Goal: Information Seeking & Learning: Learn about a topic

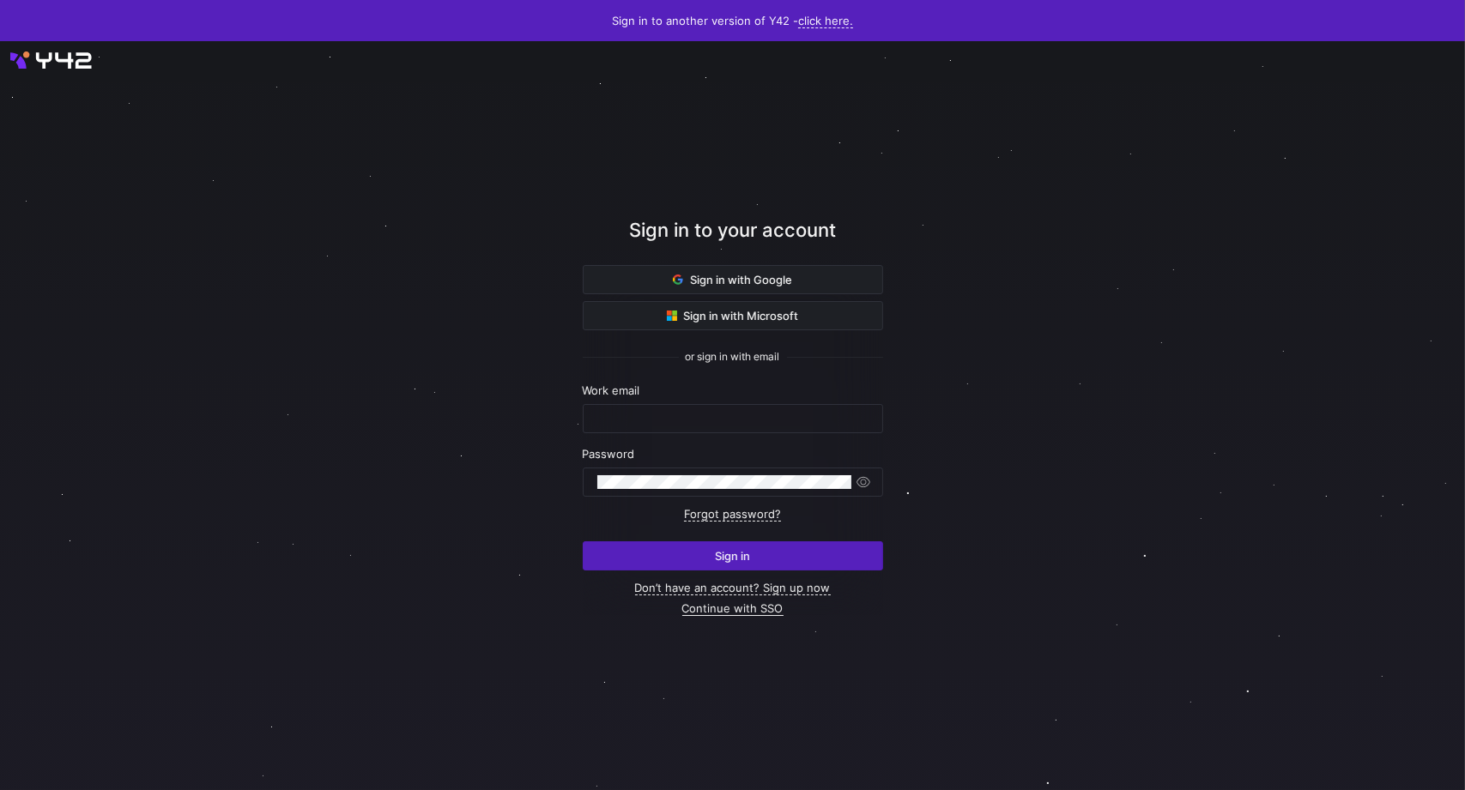
type input "[PERSON_NAME][EMAIL_ADDRESS][PERSON_NAME][DOMAIN_NAME]"
click at [728, 607] on link "Continue with SSO" at bounding box center [732, 608] width 101 height 15
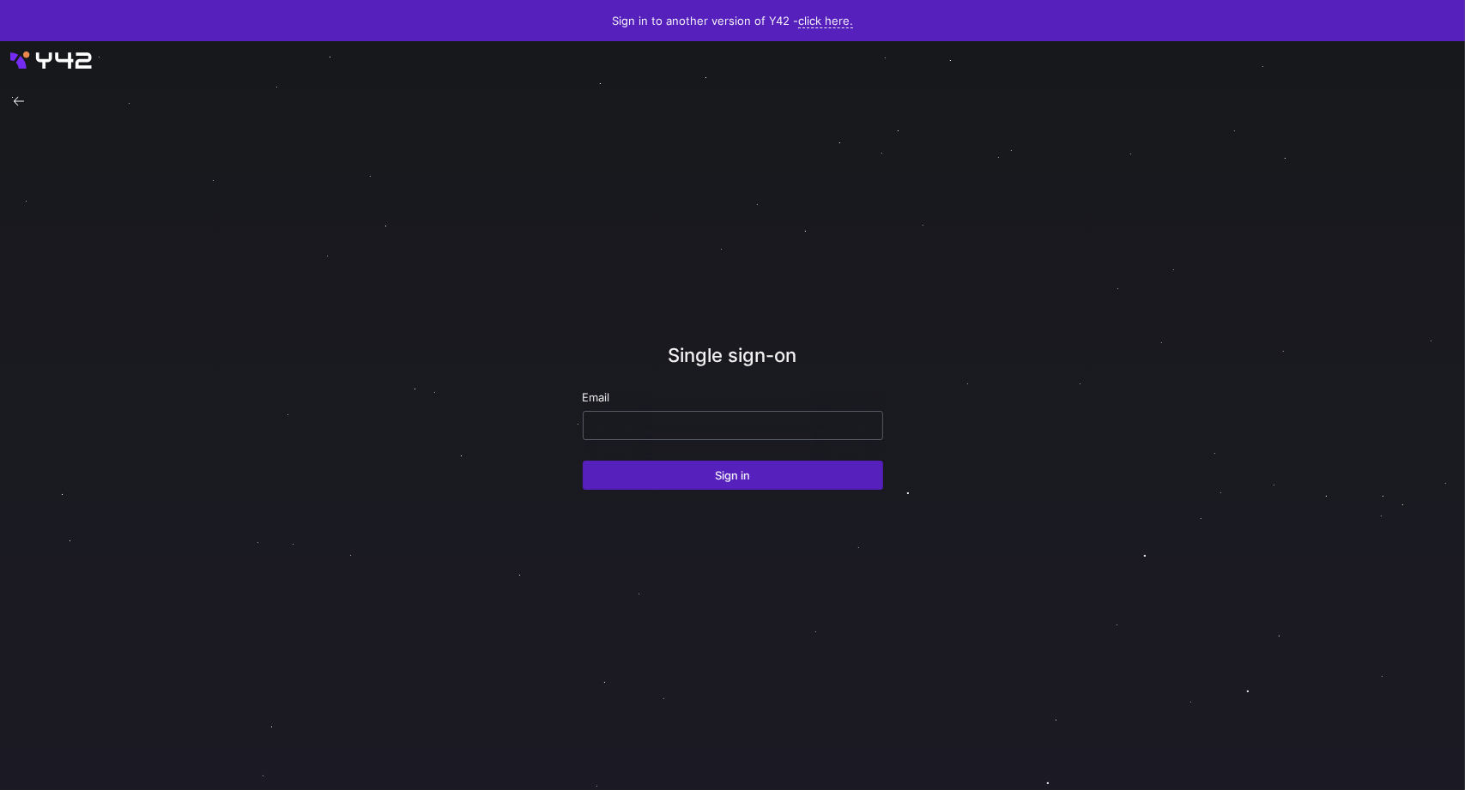
drag, startPoint x: 680, startPoint y: 435, endPoint x: 678, endPoint y: 417, distance: 18.1
click at [678, 429] on div at bounding box center [732, 425] width 271 height 27
click at [678, 415] on div at bounding box center [732, 425] width 271 height 27
click at [699, 420] on input "email" at bounding box center [732, 426] width 271 height 14
type input "thomas.adams@uscca.com"
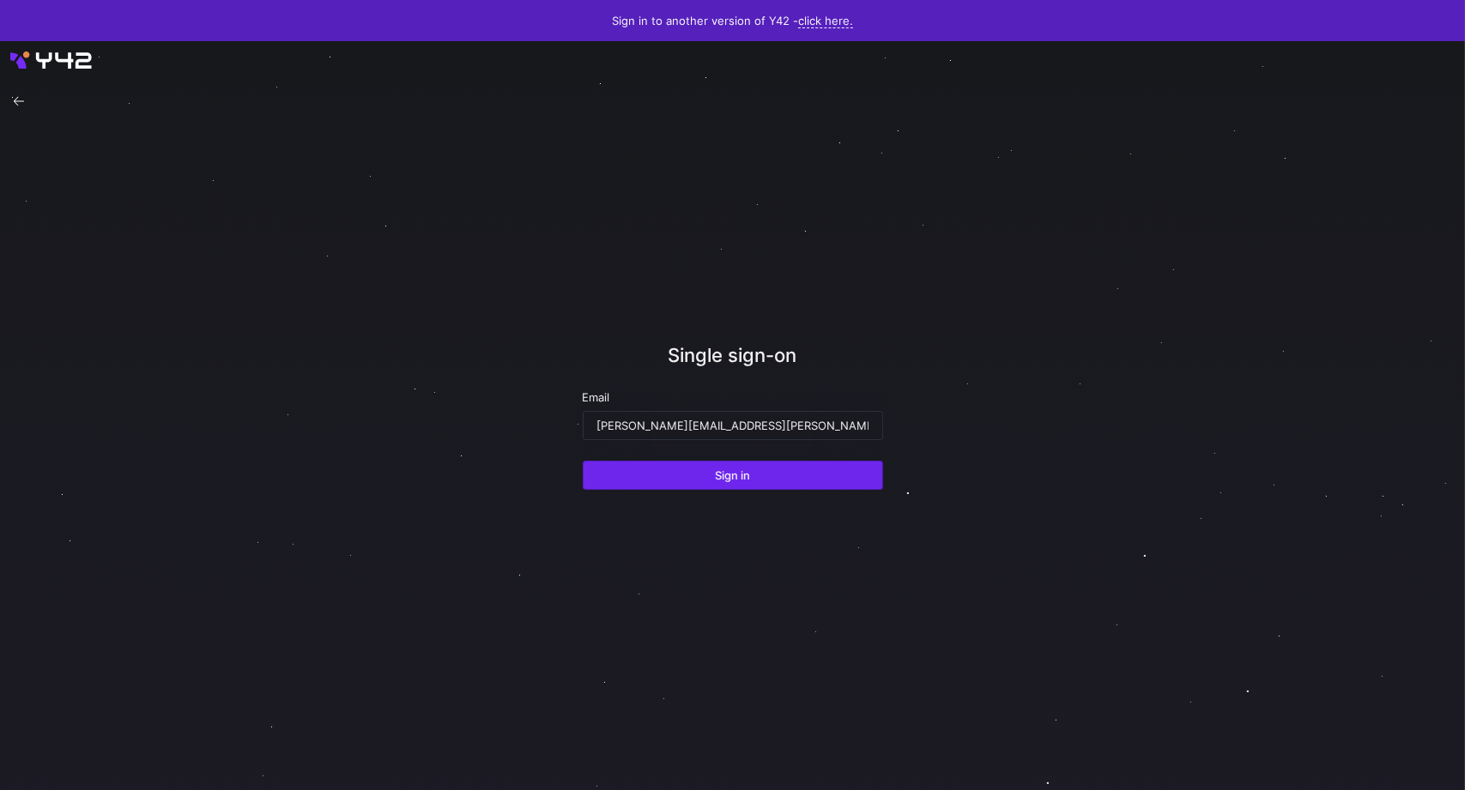
click at [740, 469] on span "Sign in" at bounding box center [732, 475] width 35 height 14
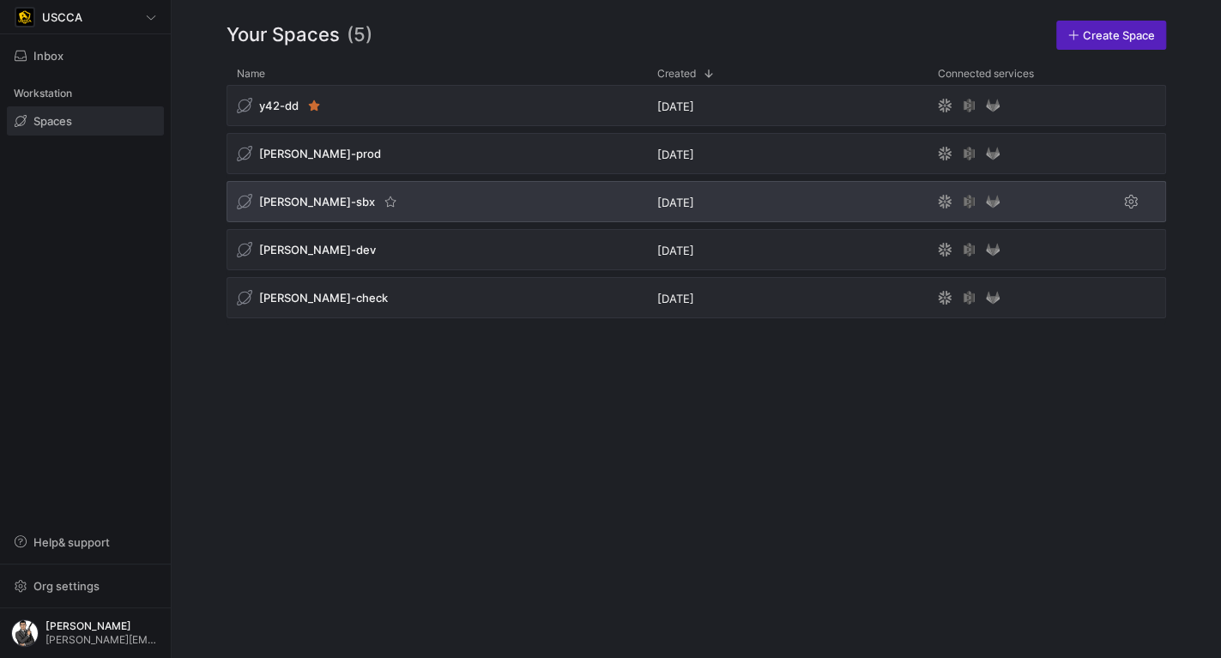
click at [388, 208] on div "[PERSON_NAME]-sbx" at bounding box center [437, 201] width 420 height 41
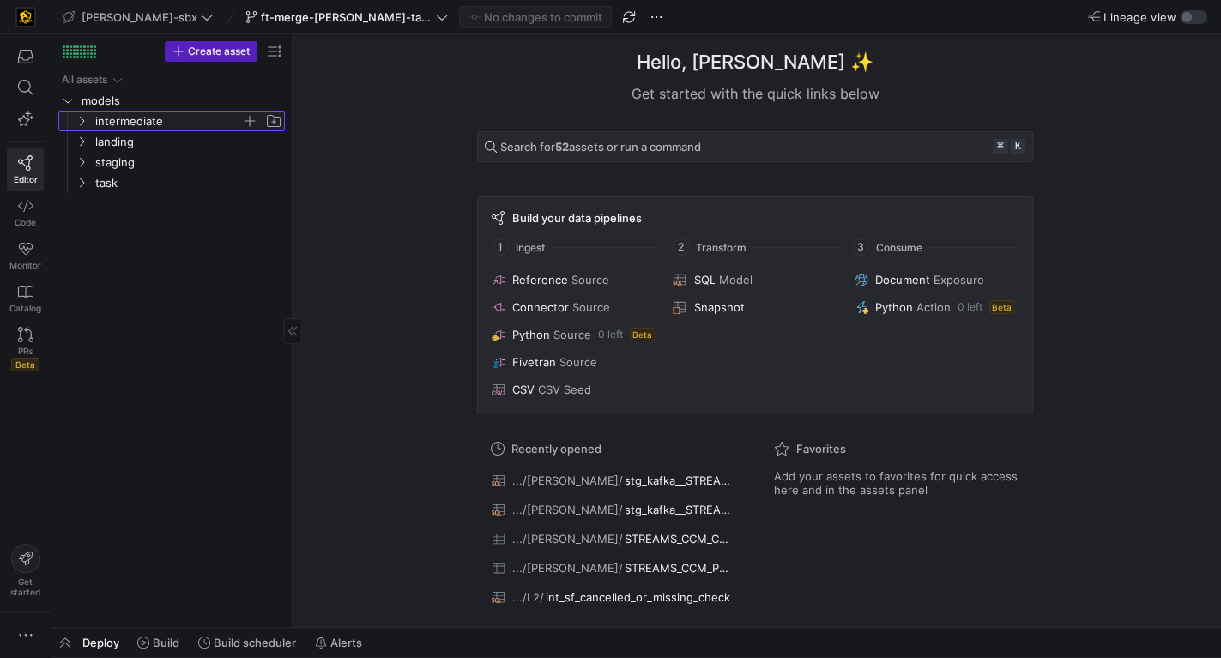
click at [159, 126] on span "intermediate" at bounding box center [168, 122] width 146 height 20
click at [150, 166] on span "L2" at bounding box center [175, 163] width 132 height 20
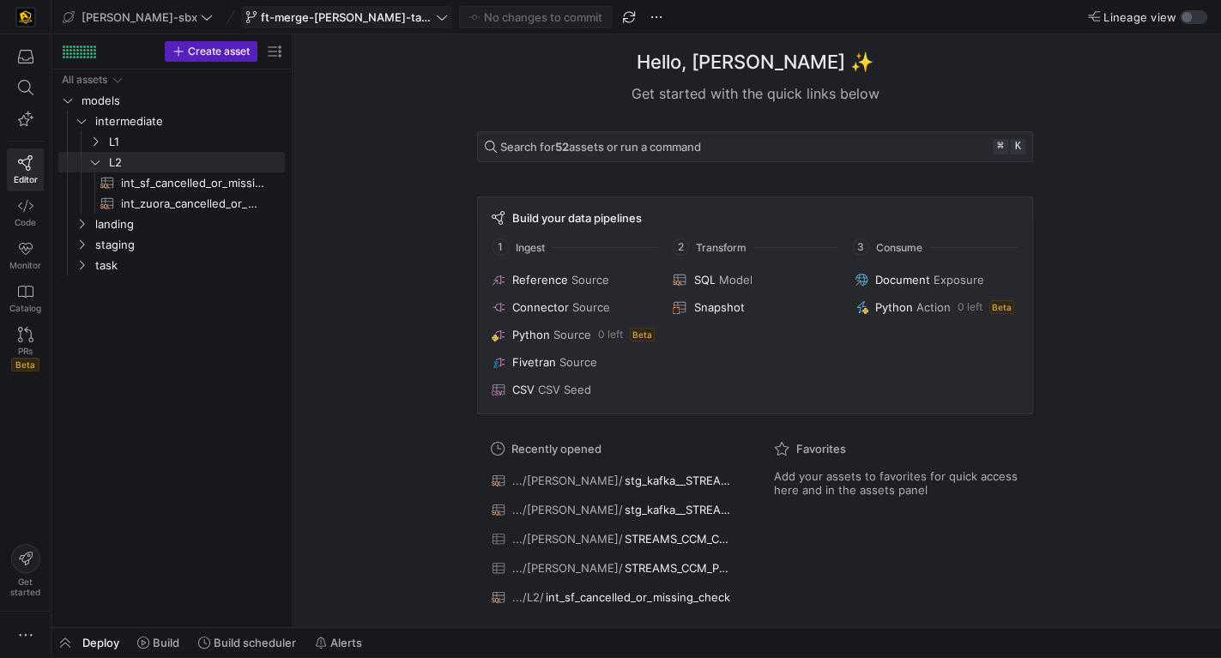
click at [270, 15] on span "ft-merge-[PERSON_NAME]-task-to-main-08212025" at bounding box center [347, 17] width 172 height 14
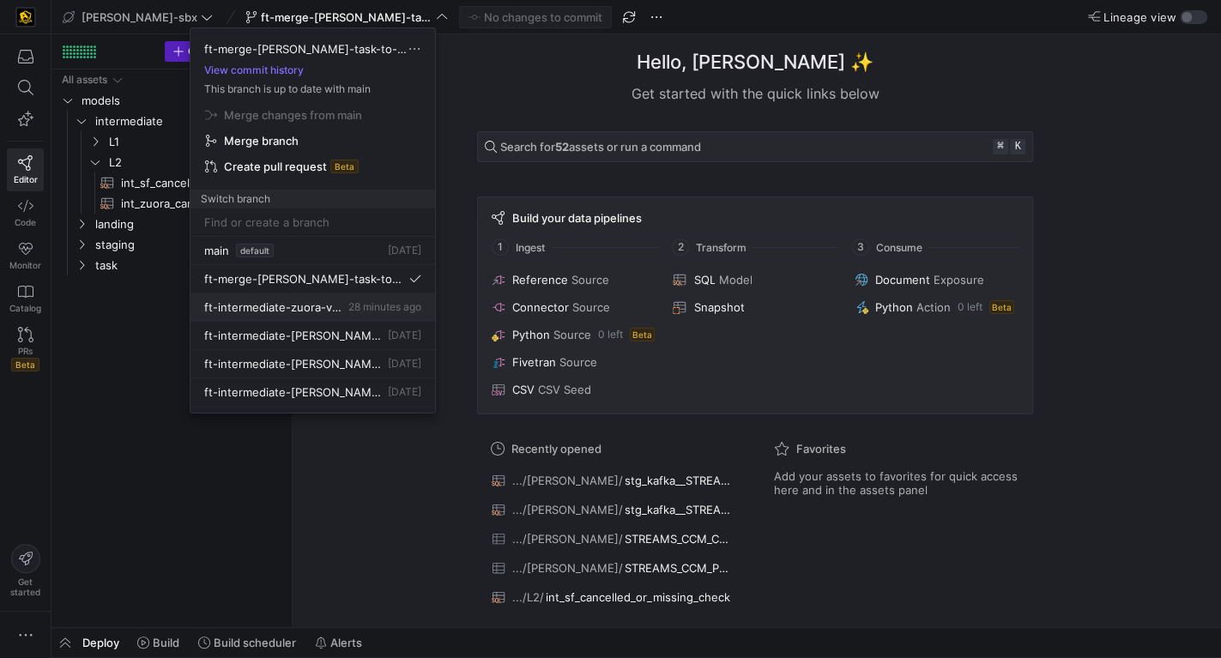
click at [348, 301] on span "28 minutes ago" at bounding box center [384, 306] width 73 height 13
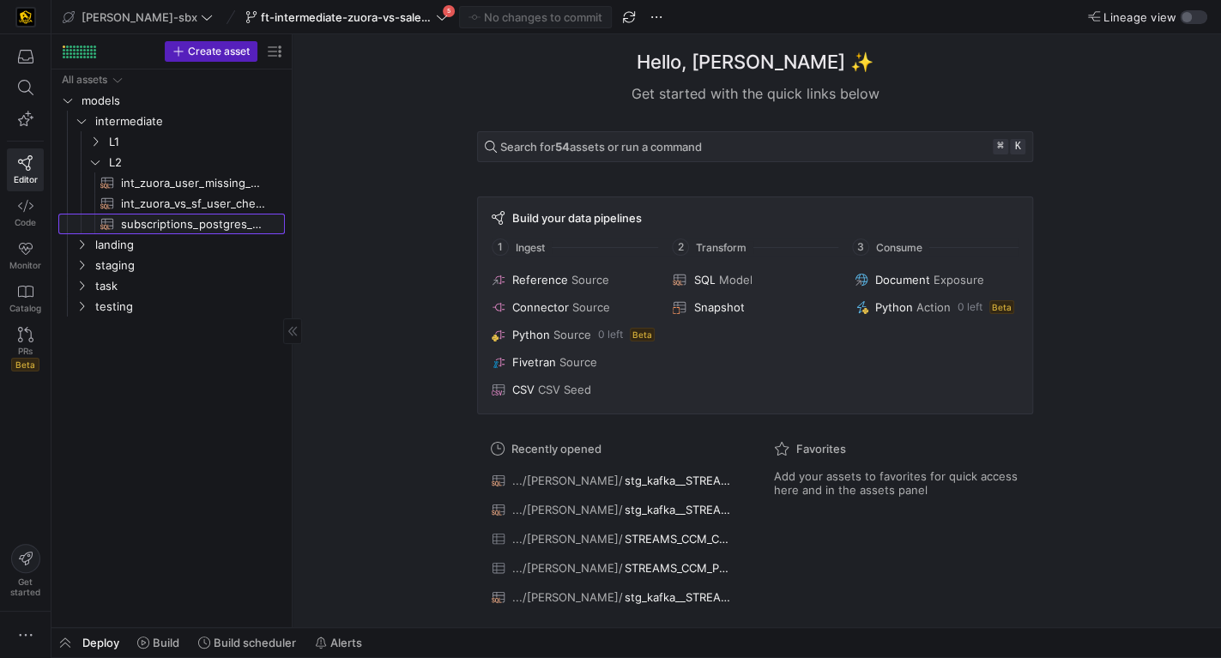
click at [222, 221] on span "subscriptions_postgres_kafka_joined_view​​​​​​​​​​" at bounding box center [193, 225] width 144 height 20
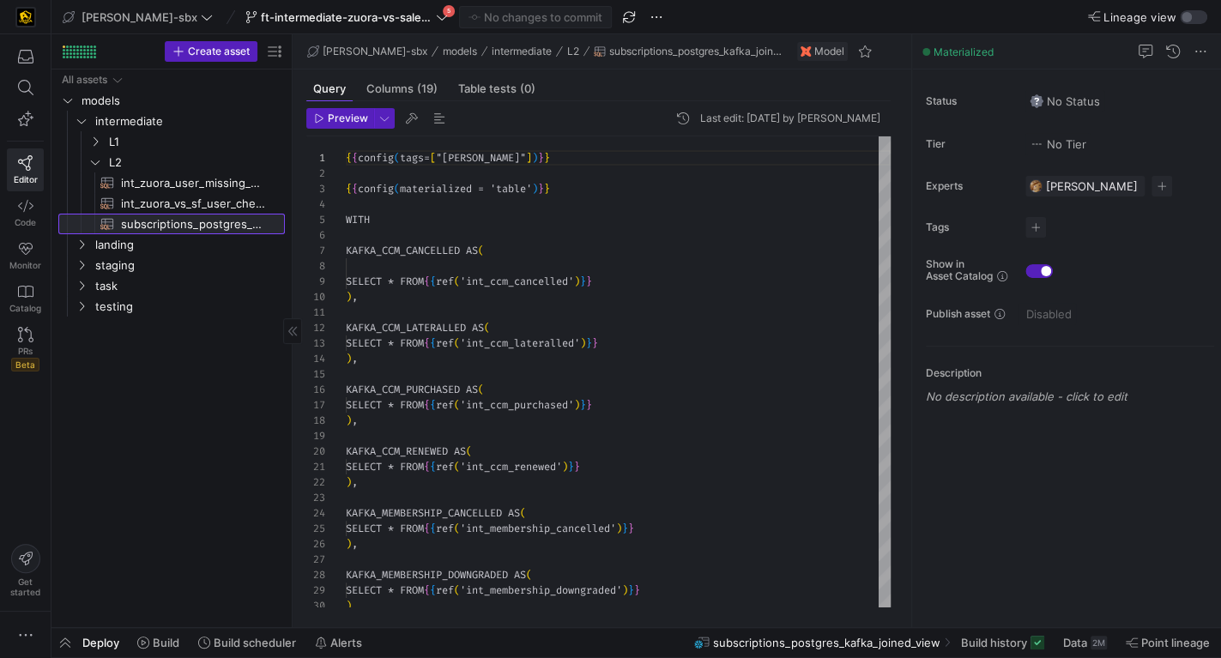
scroll to position [154, 0]
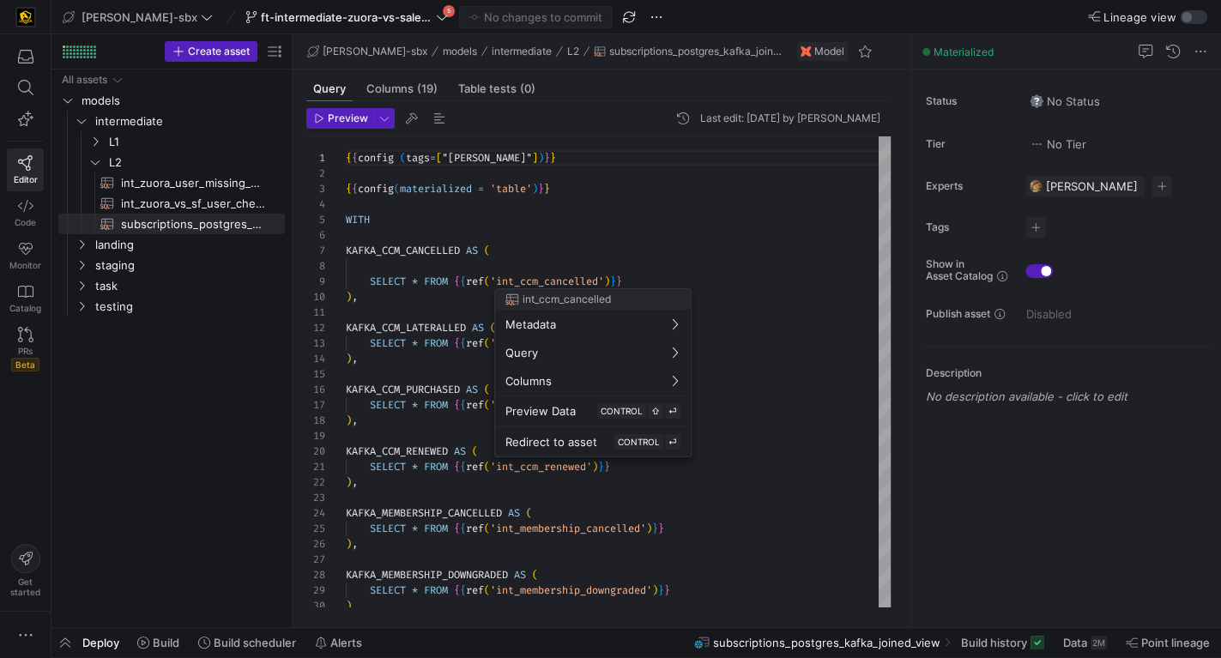
click at [785, 252] on div at bounding box center [610, 329] width 1221 height 658
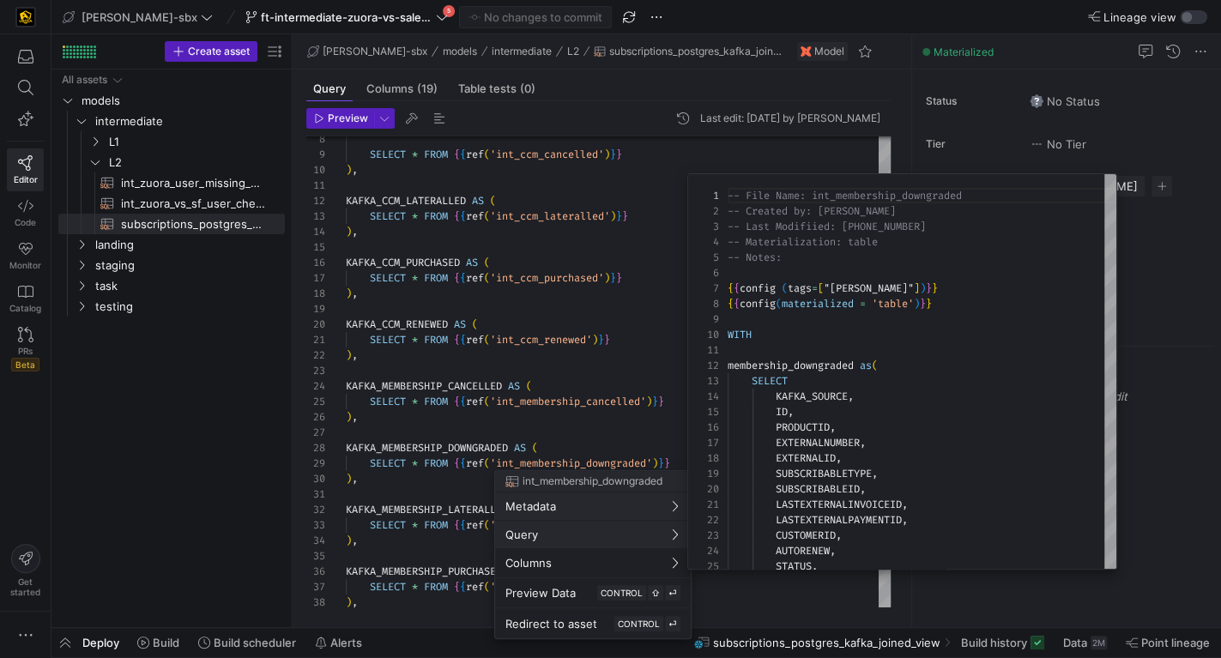
click at [633, 355] on div at bounding box center [610, 329] width 1221 height 658
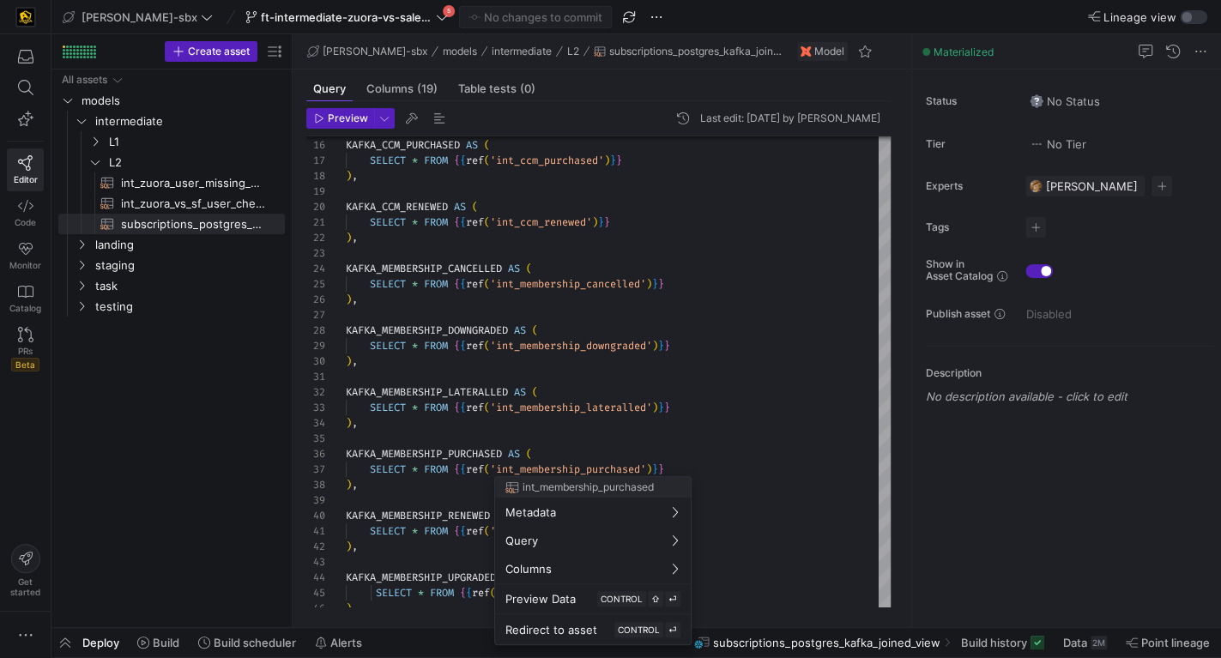
click at [572, 473] on div at bounding box center [610, 329] width 1221 height 658
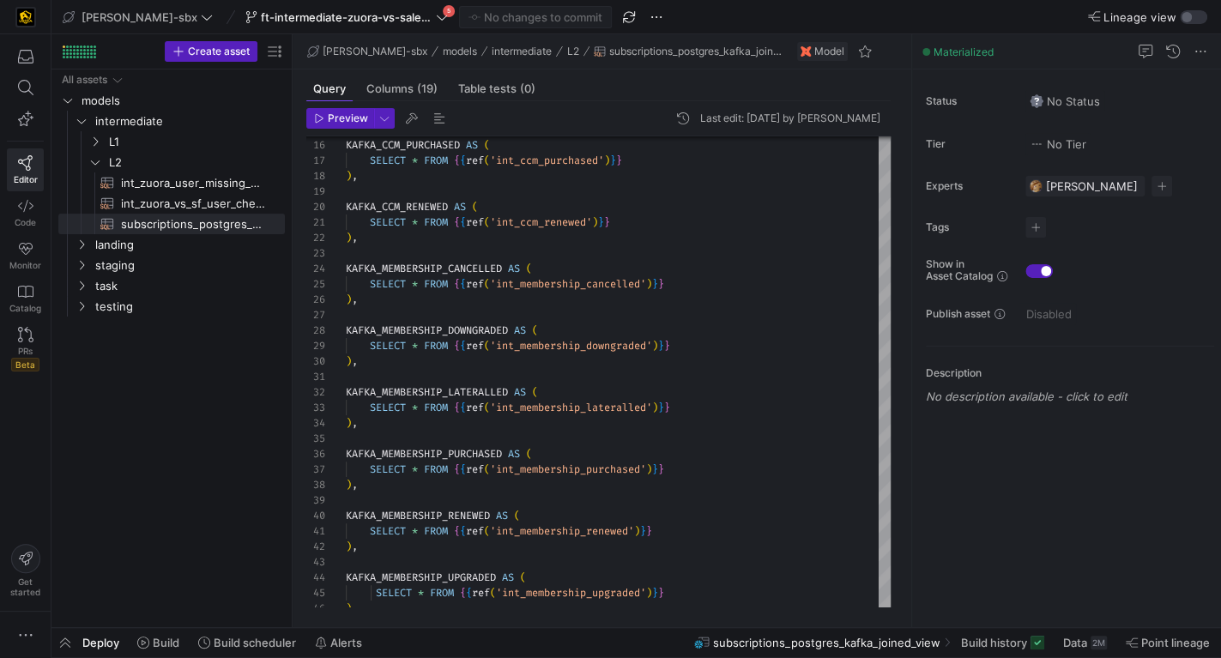
type textarea "KAFKA_MEMBERSHIP_LATERALLED AS ( SELECT * FROM {{ref('int_membership_lateralled…"
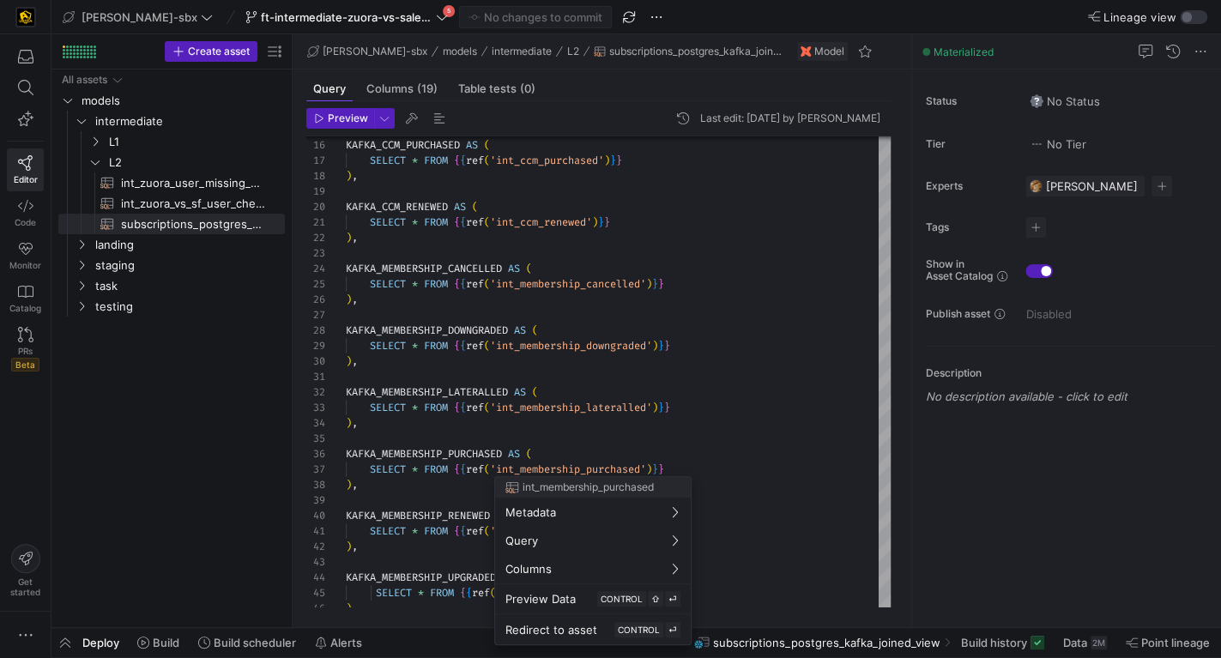
scroll to position [93, 228]
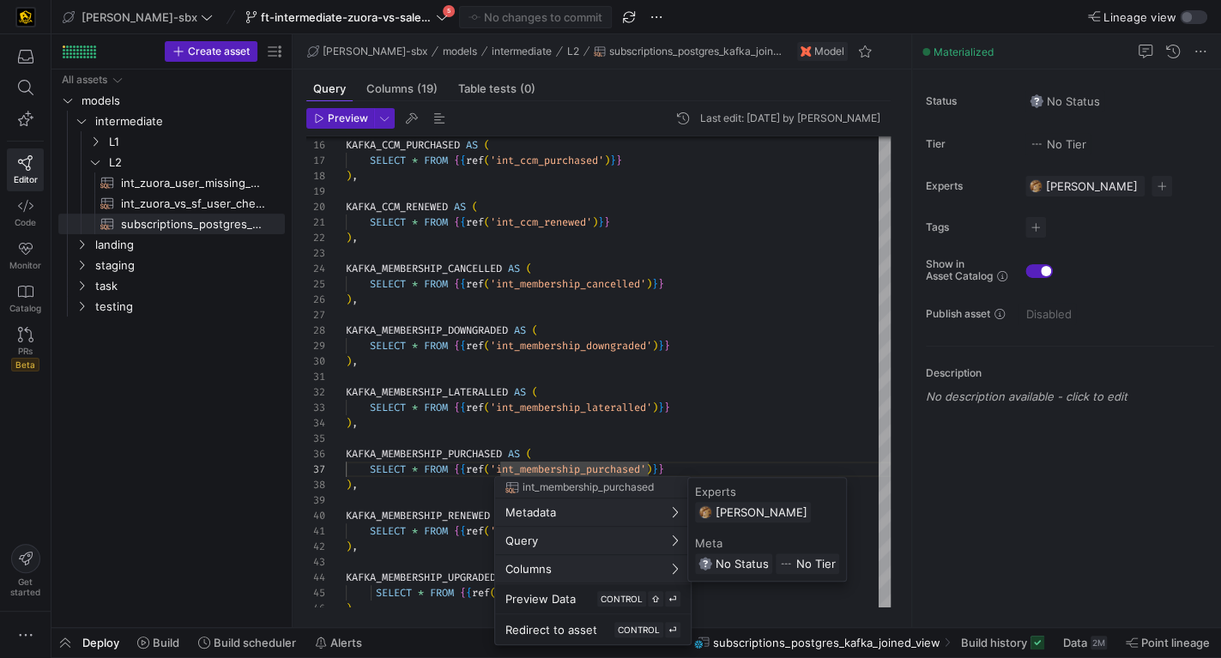
scroll to position [154, 0]
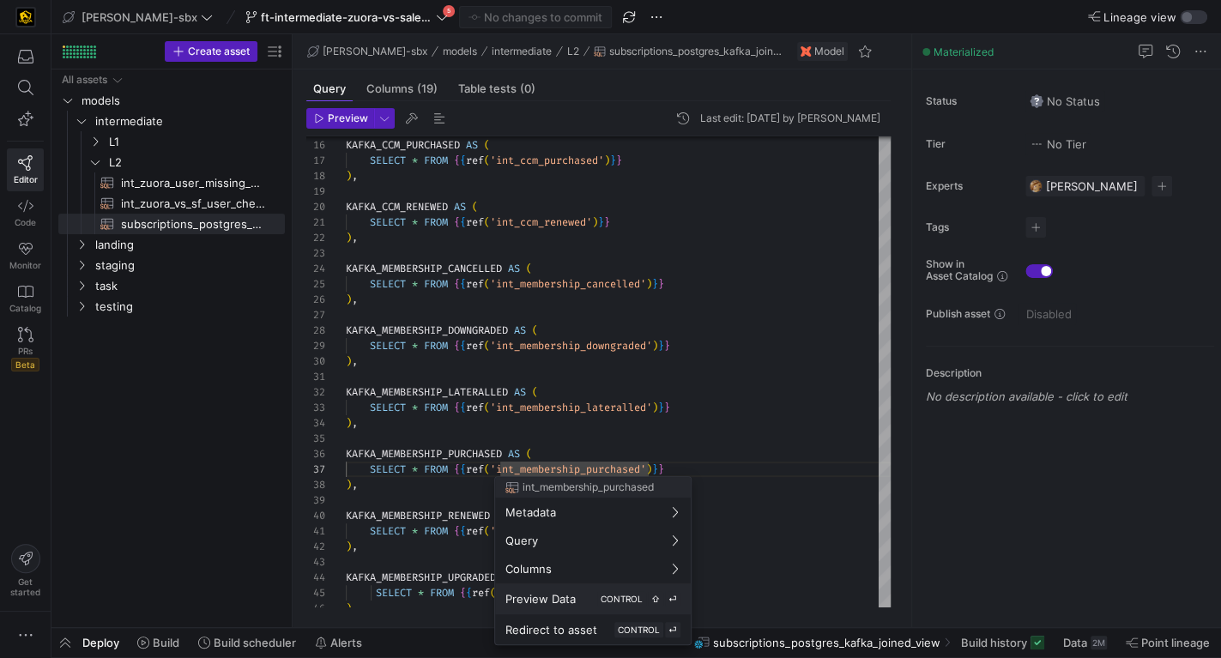
click at [616, 596] on span "CONTROL" at bounding box center [622, 599] width 42 height 10
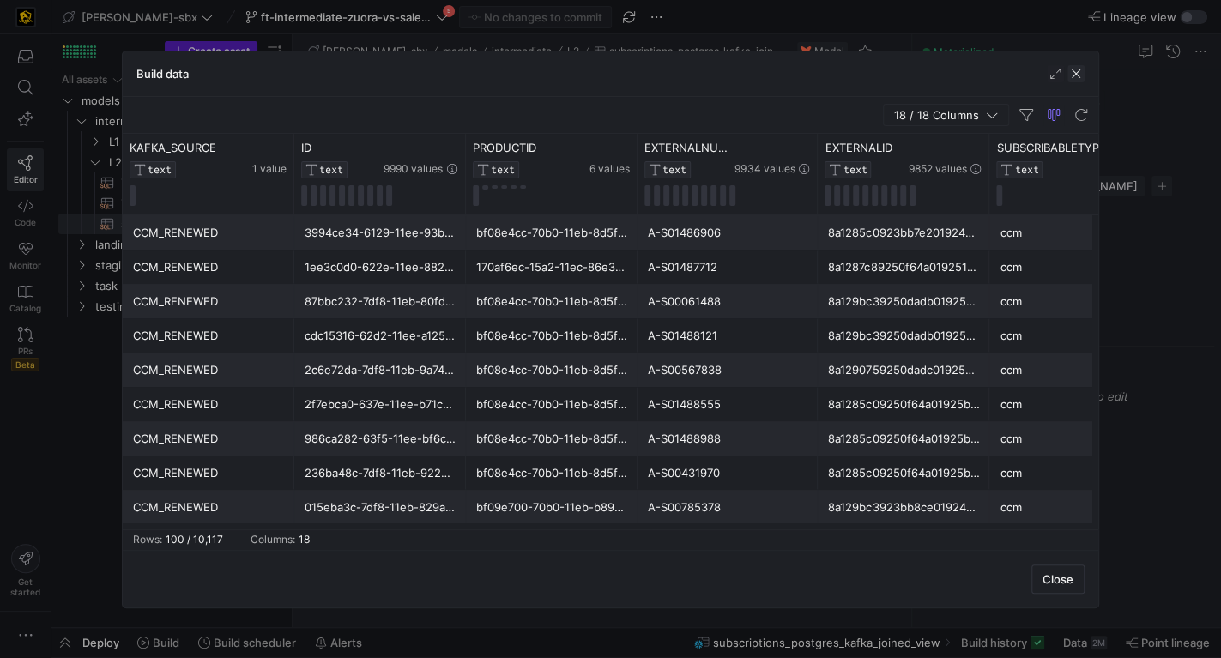
click at [1075, 70] on span "button" at bounding box center [1075, 73] width 17 height 17
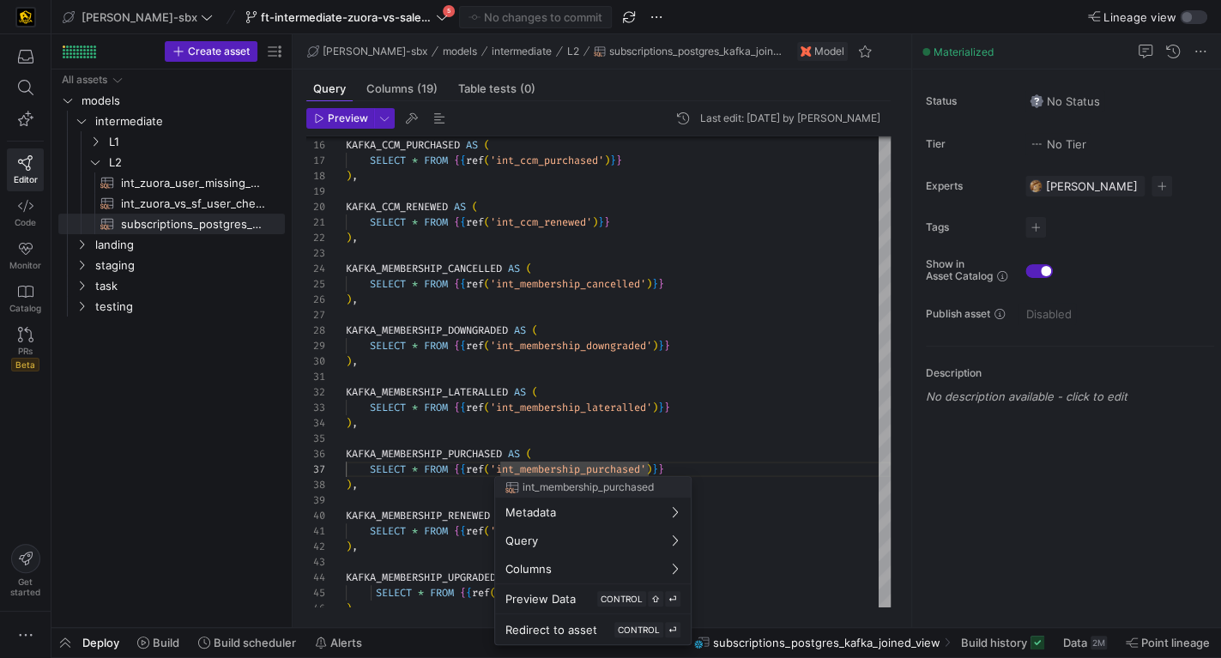
click at [564, 471] on div at bounding box center [610, 329] width 1221 height 658
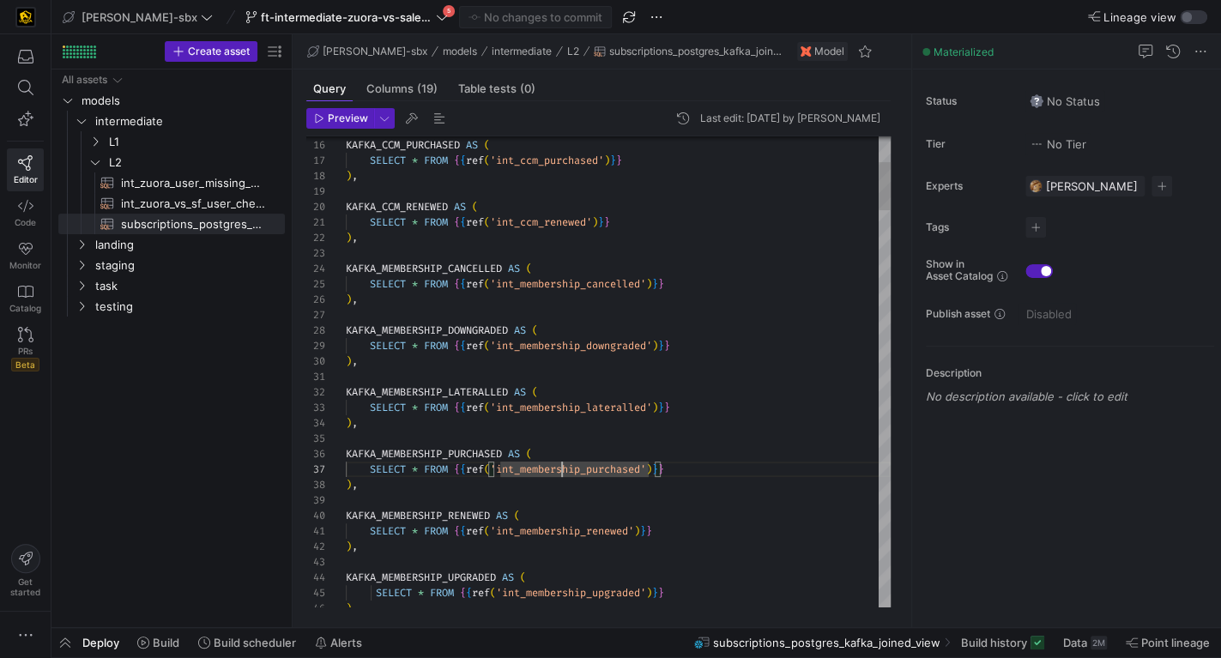
scroll to position [93, 216]
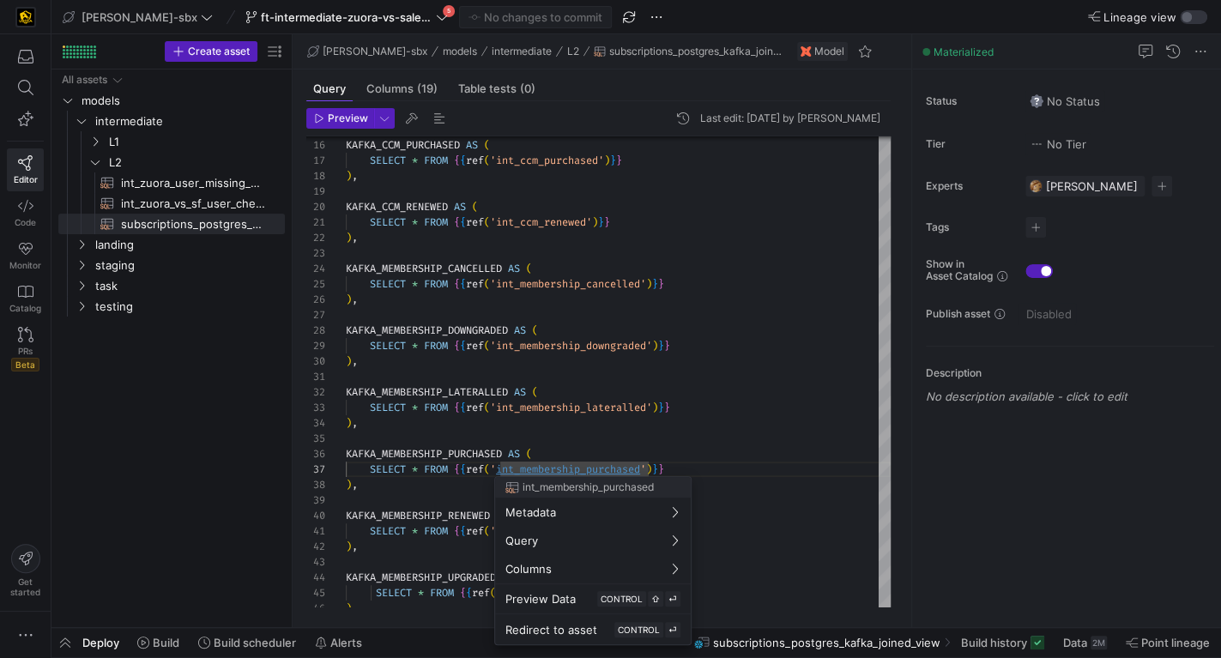
click at [613, 454] on div at bounding box center [610, 329] width 1221 height 658
click at [606, 635] on div "Redirect to asset CONTROL ⏎" at bounding box center [592, 629] width 175 height 15
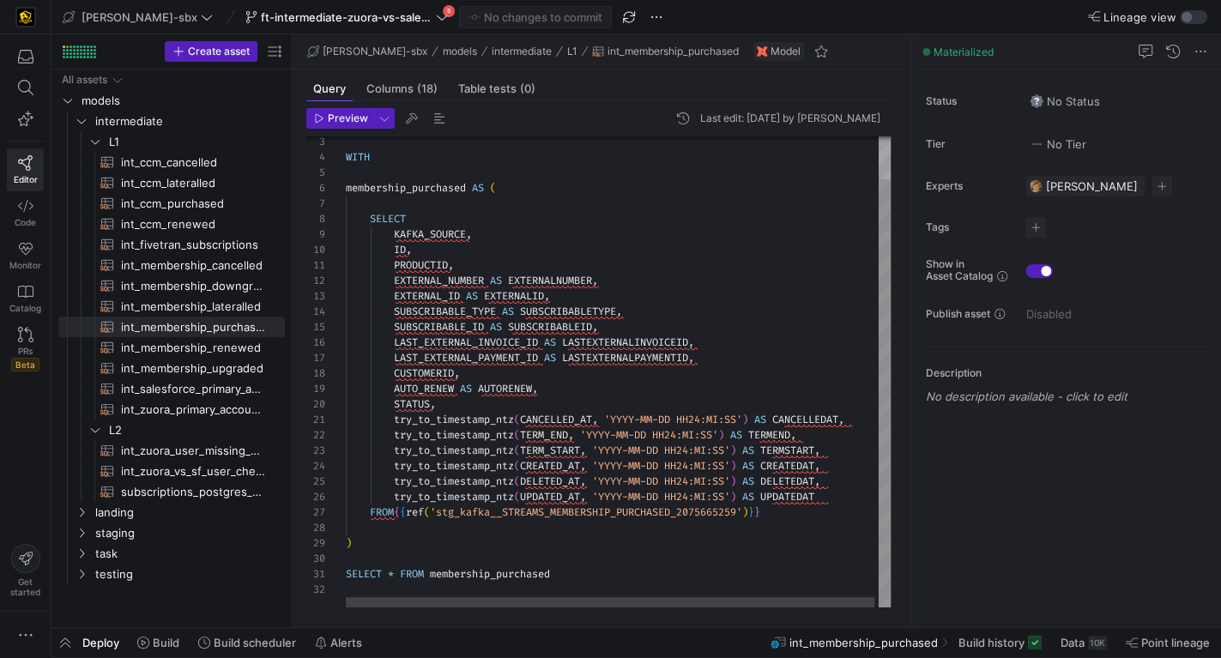
scroll to position [93, 328]
click at [675, 514] on div "WITH membership_purchased AS ( SELECT KAFKA_SOURCE , ID , PRODUCTID , EXTERNAL_…" at bounding box center [620, 348] width 549 height 518
click at [681, 353] on div "WITH membership_purchased AS ( SELECT KAFKA_SOURCE , ID , PRODUCTID , EXTERNAL_…" at bounding box center [620, 348] width 549 height 518
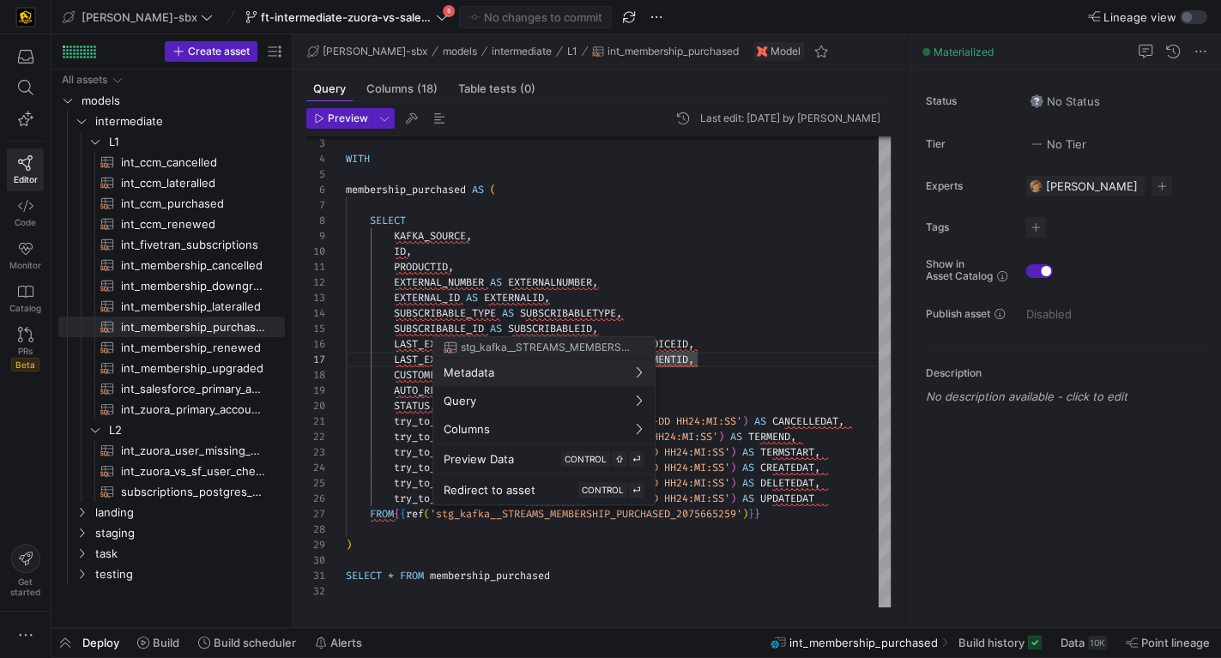
click at [748, 393] on div at bounding box center [610, 329] width 1221 height 658
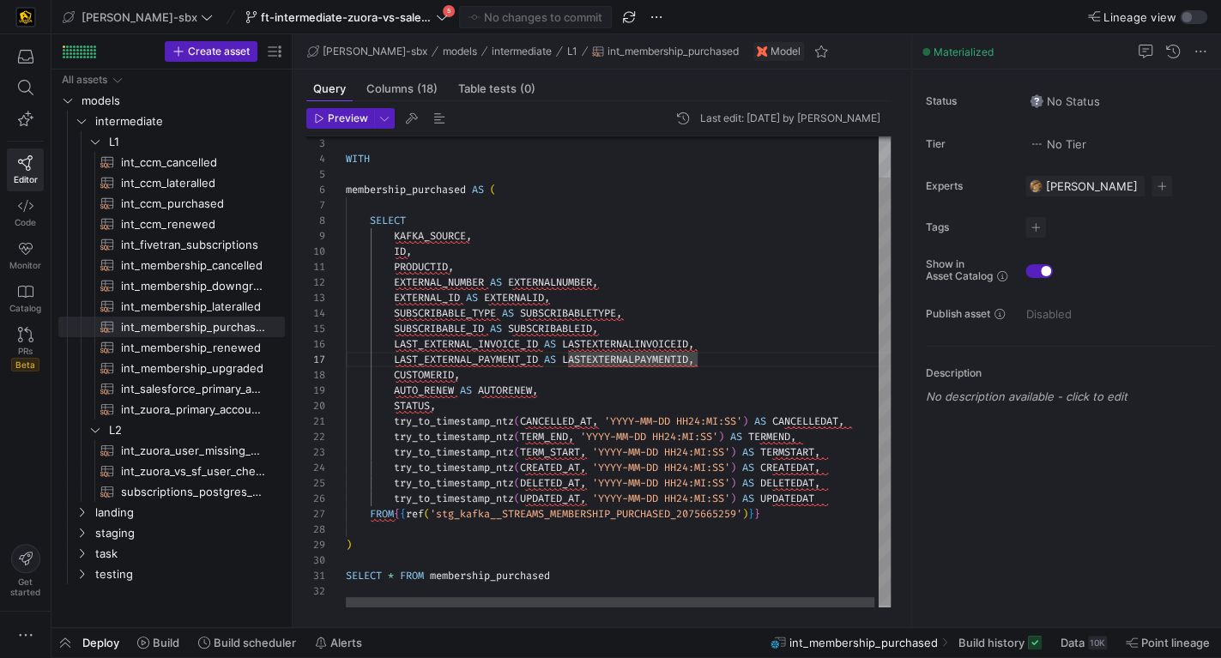
click at [599, 512] on div "WITH membership_purchased AS ( SELECT KAFKA_SOURCE , ID , PRODUCTID , EXTERNAL_…" at bounding box center [620, 350] width 549 height 518
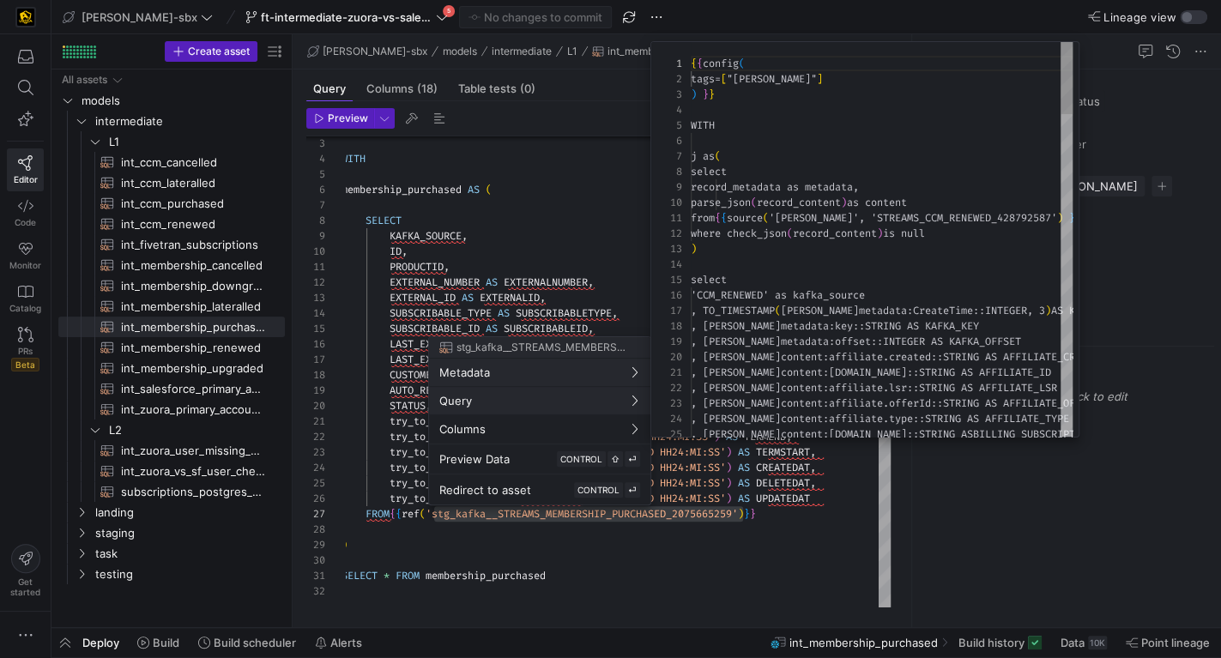
scroll to position [154, 0]
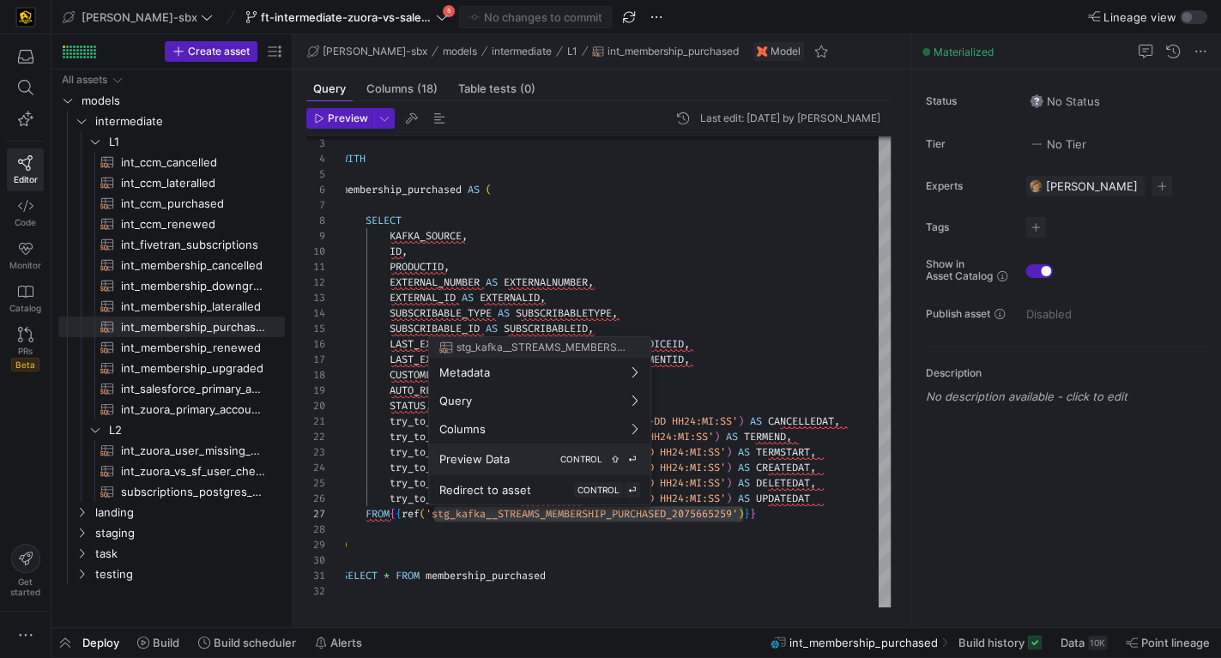
click at [555, 454] on div "Preview Data CONTROL ⇧ ⏎" at bounding box center [539, 458] width 201 height 15
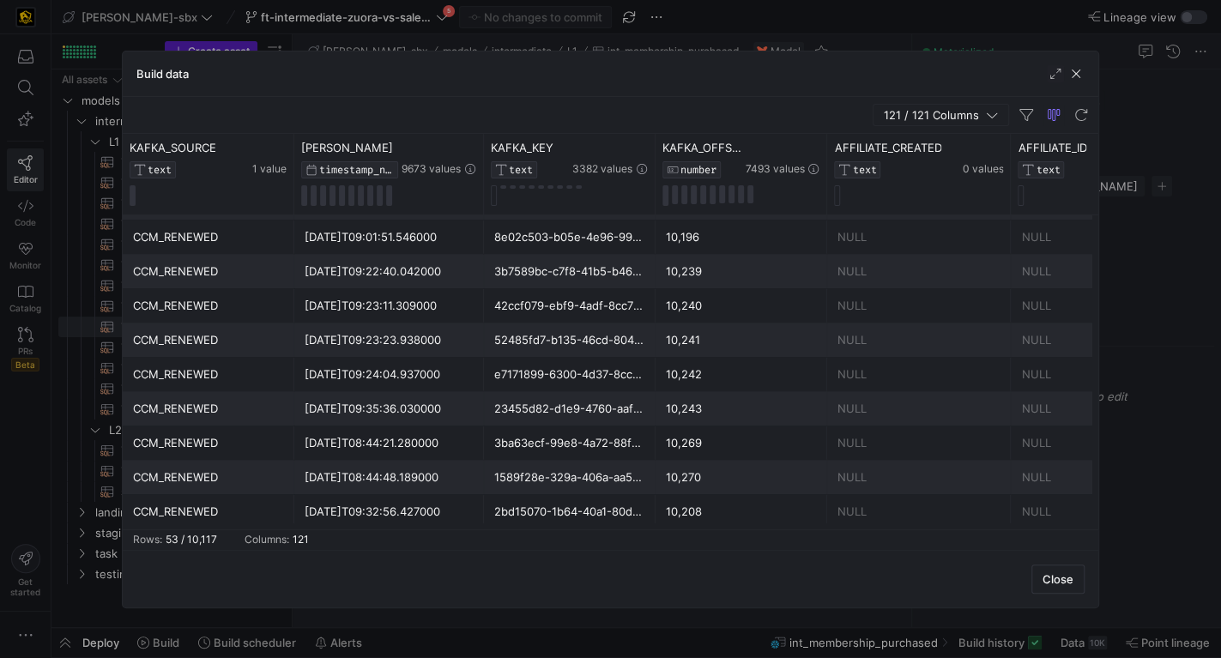
scroll to position [1508, 0]
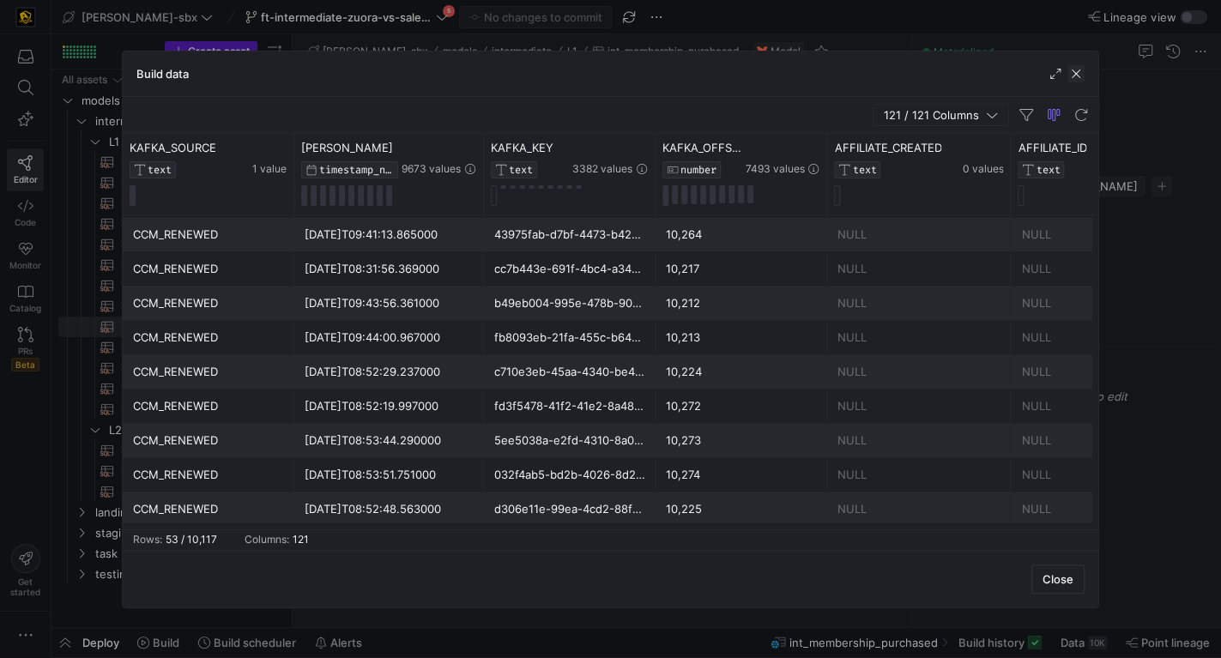
click at [1077, 73] on span "button" at bounding box center [1075, 73] width 17 height 17
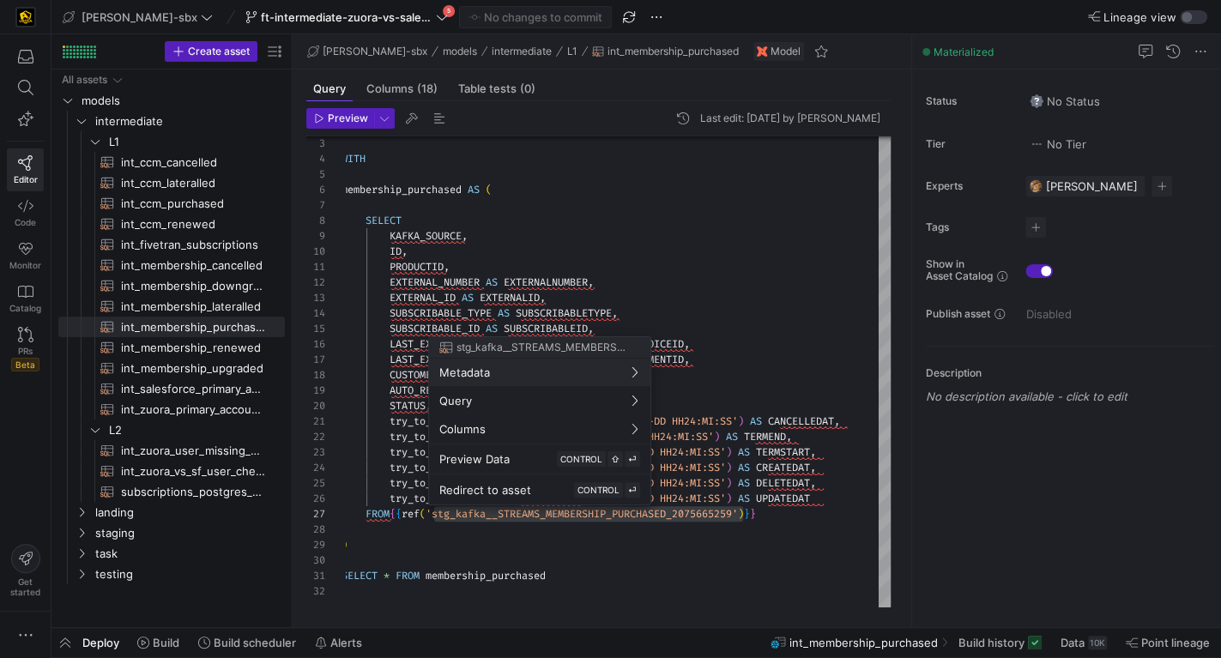
click at [638, 516] on div at bounding box center [610, 329] width 1221 height 658
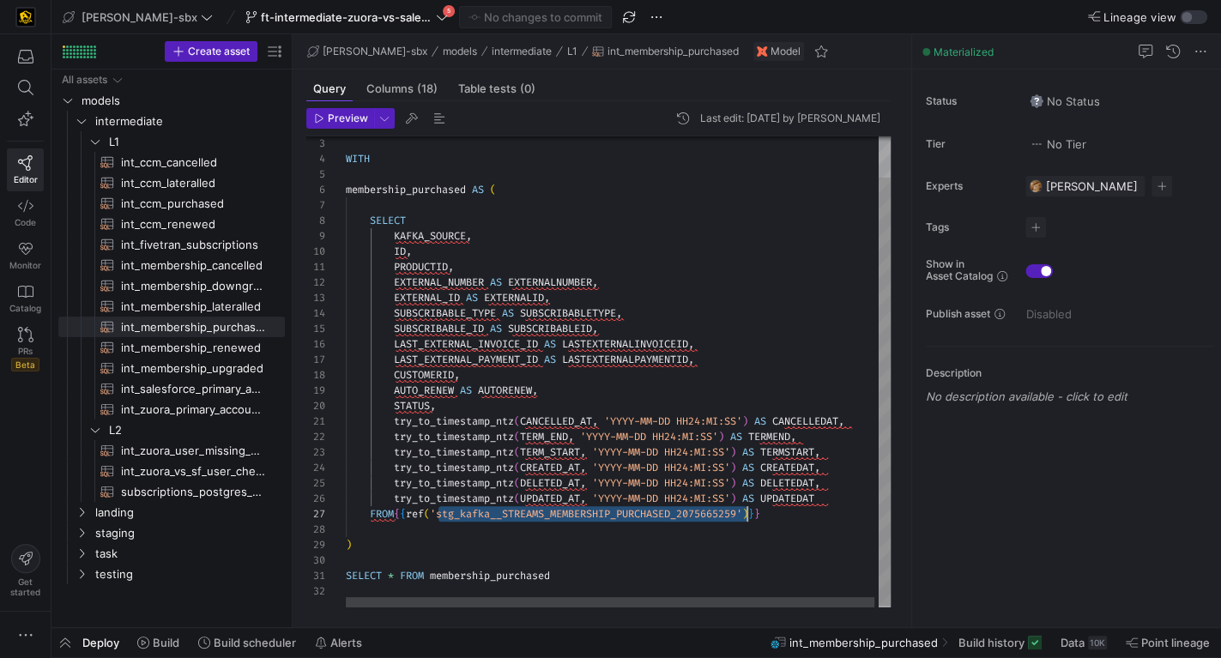
click at [639, 515] on div "WITH membership_purchased AS ( SELECT KAFKA_SOURCE , ID , PRODUCTID , EXTERNAL_…" at bounding box center [620, 350] width 549 height 518
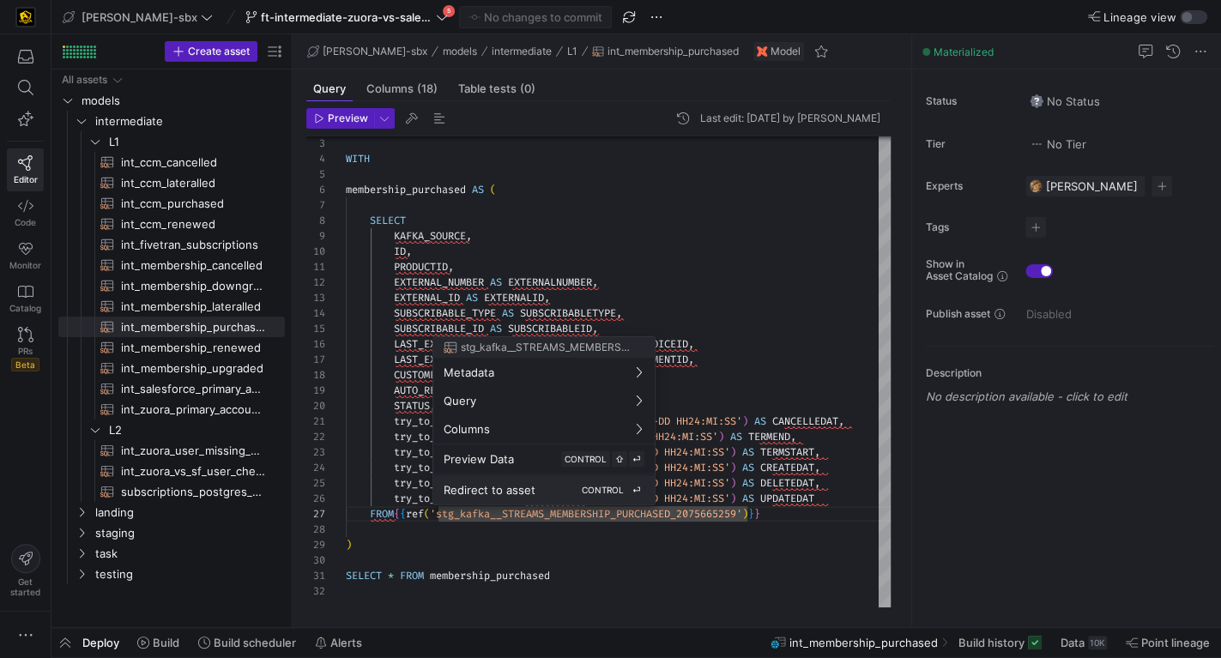
click at [563, 485] on div "Redirect to asset CONTROL ⏎" at bounding box center [544, 489] width 201 height 15
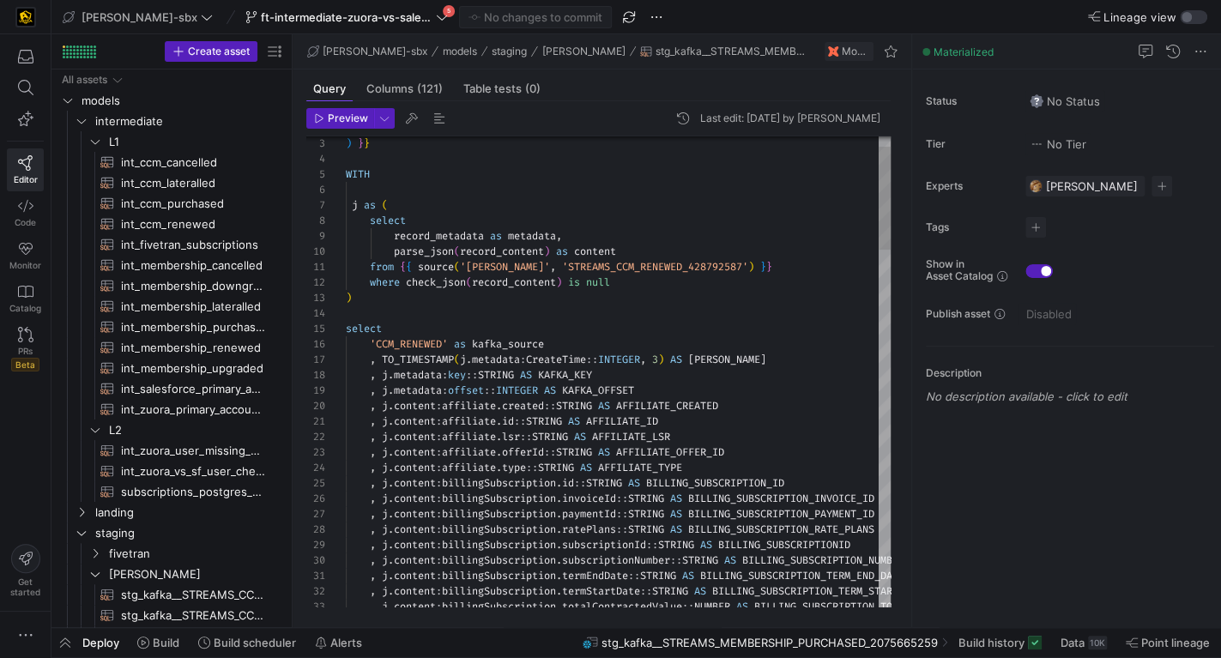
scroll to position [121, 0]
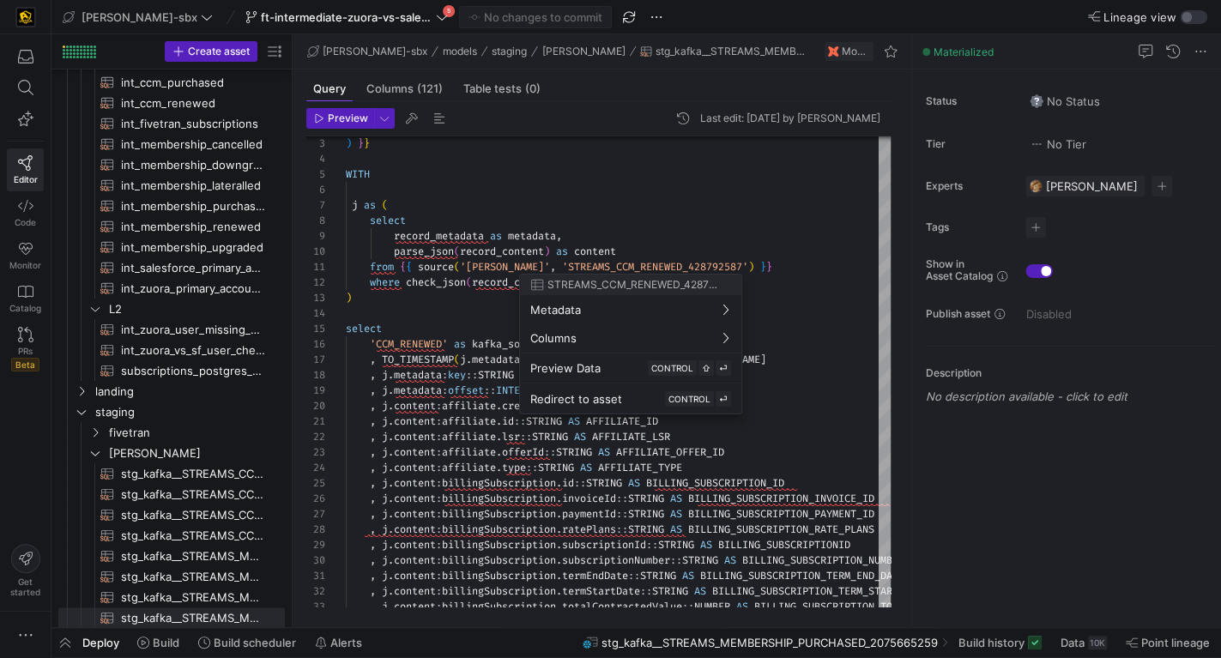
click at [619, 268] on div at bounding box center [610, 329] width 1221 height 658
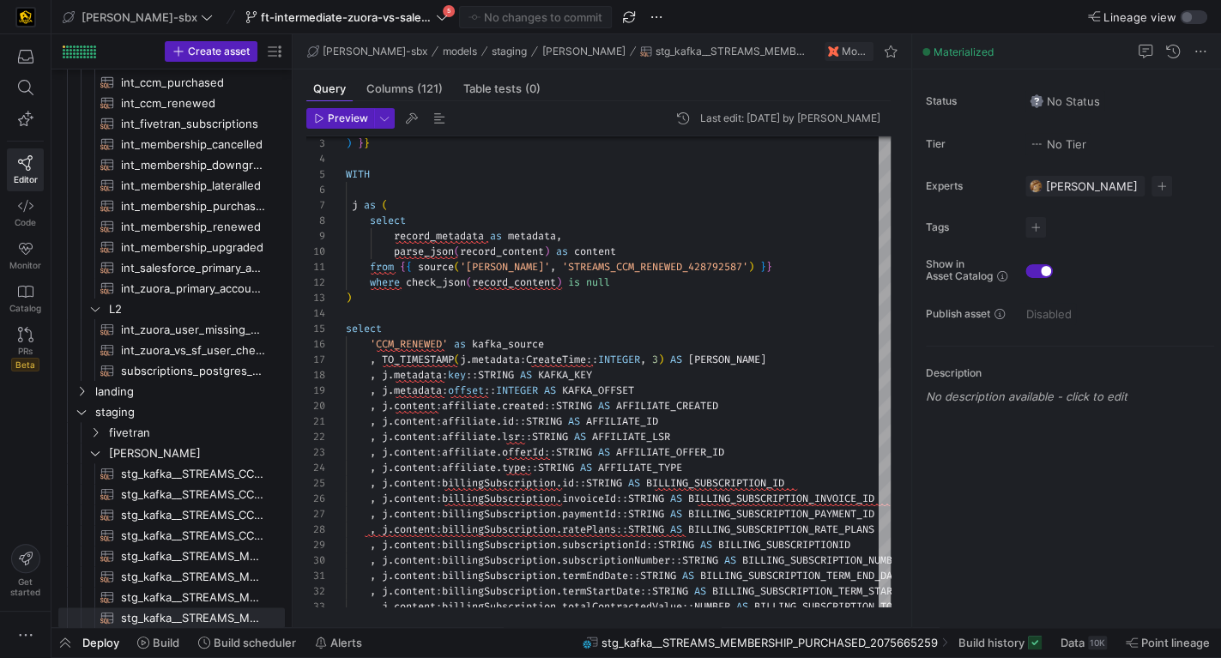
type textarea "from {{ source('[PERSON_NAME]', 'STREAMS_CCM_RENEWED_428792587') }} where check…"
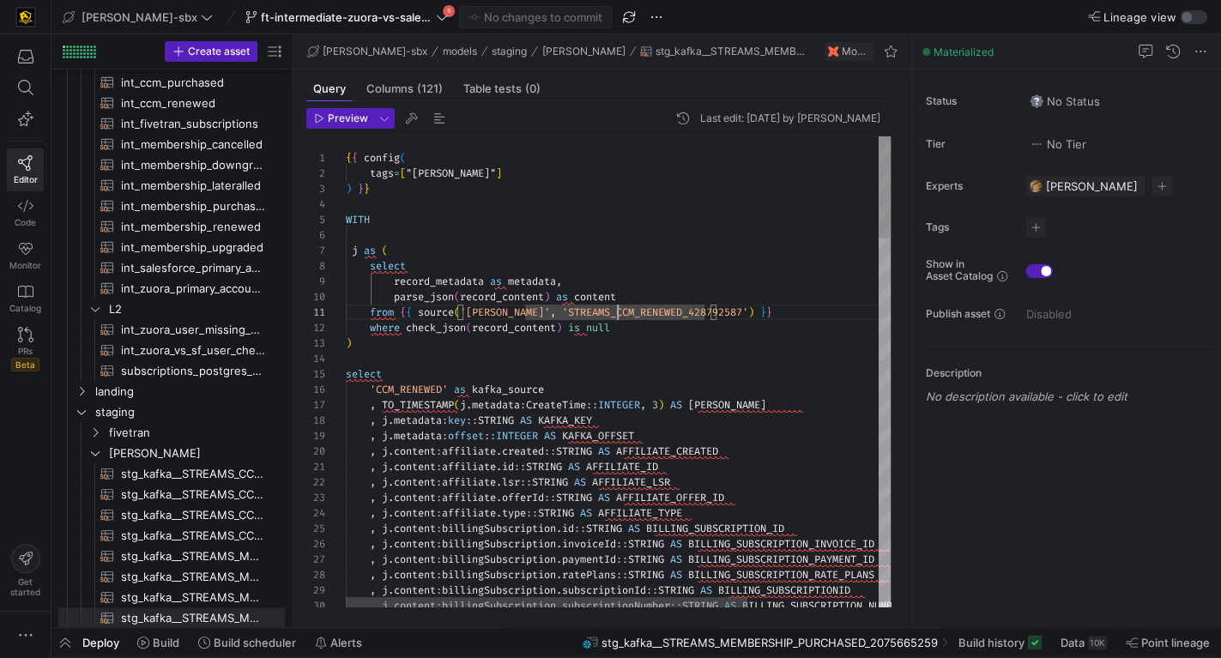
scroll to position [0, 290]
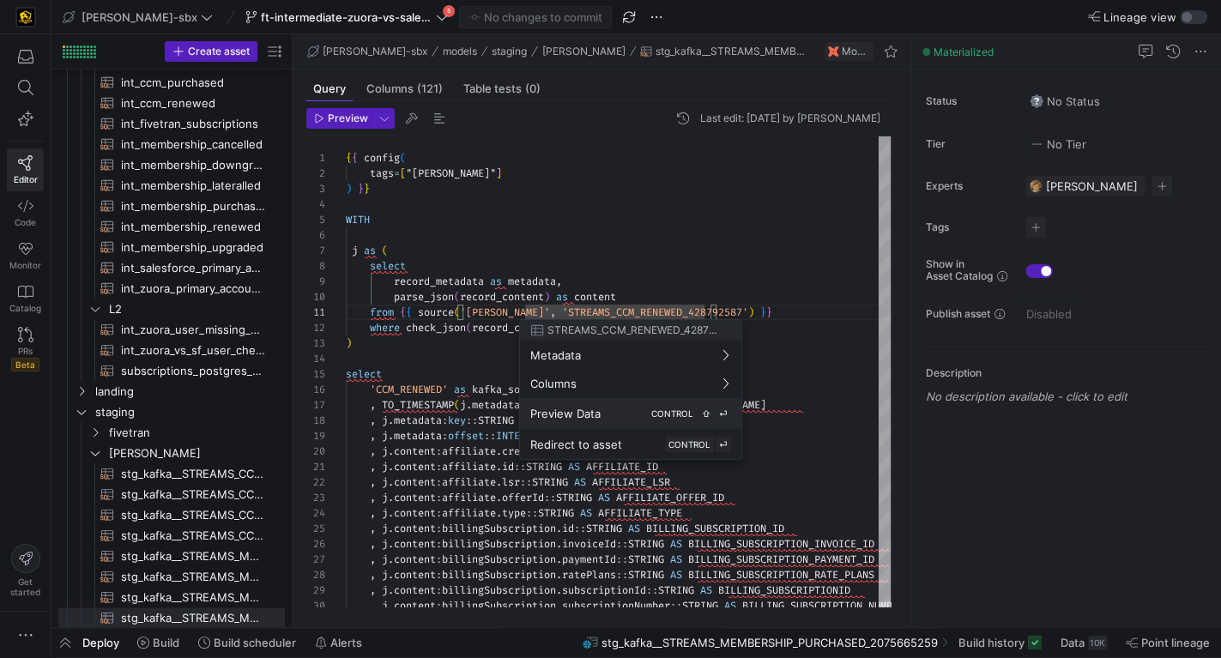
click at [628, 421] on button "Preview Data CONTROL ⇧ ⏎" at bounding box center [630, 413] width 221 height 31
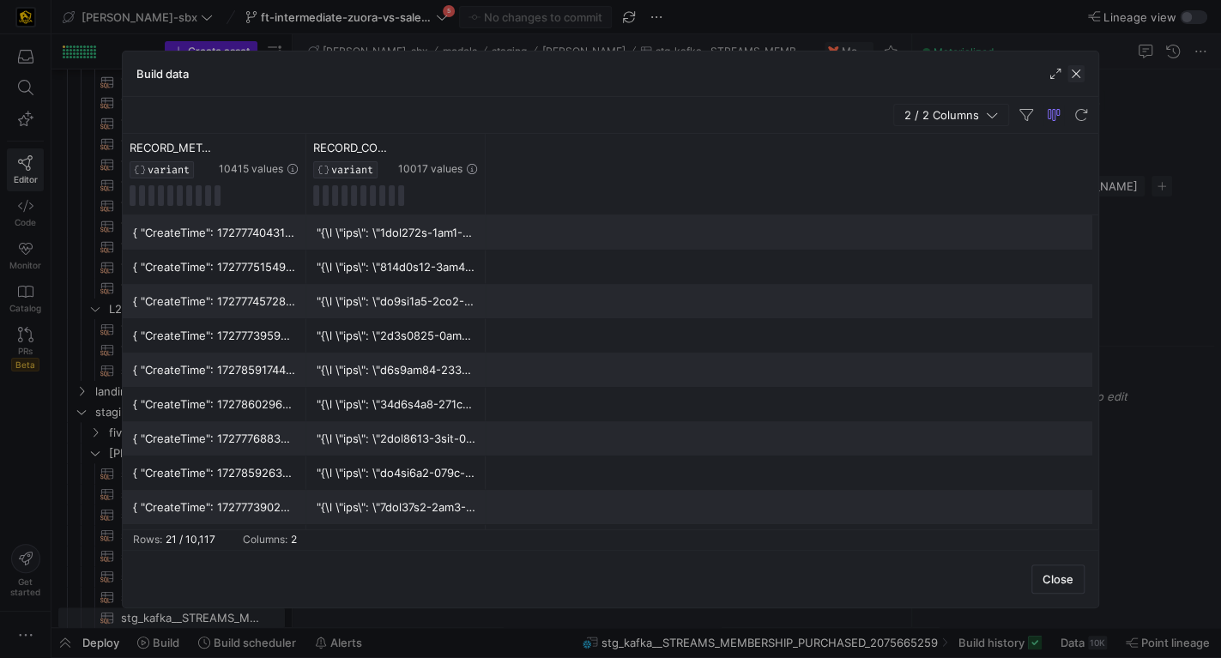
click at [1075, 69] on span "button" at bounding box center [1075, 73] width 17 height 17
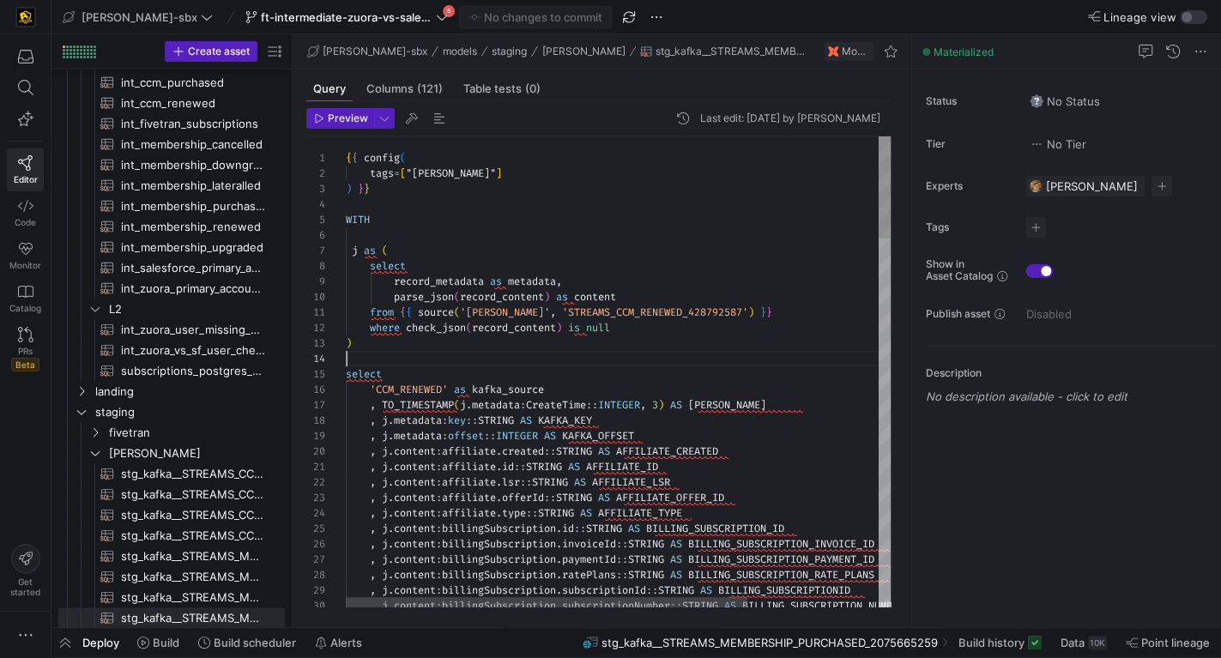
scroll to position [46, 0]
drag, startPoint x: 652, startPoint y: 355, endPoint x: 631, endPoint y: 324, distance: 37.6
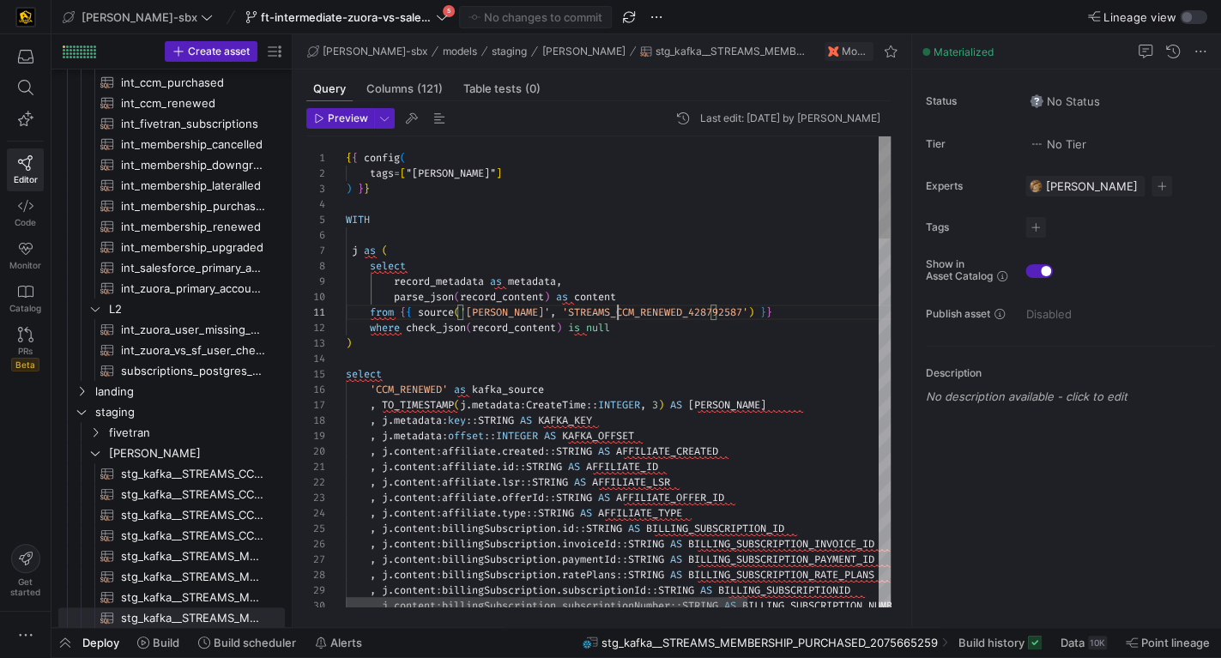
drag, startPoint x: 618, startPoint y: 317, endPoint x: 717, endPoint y: 330, distance: 100.4
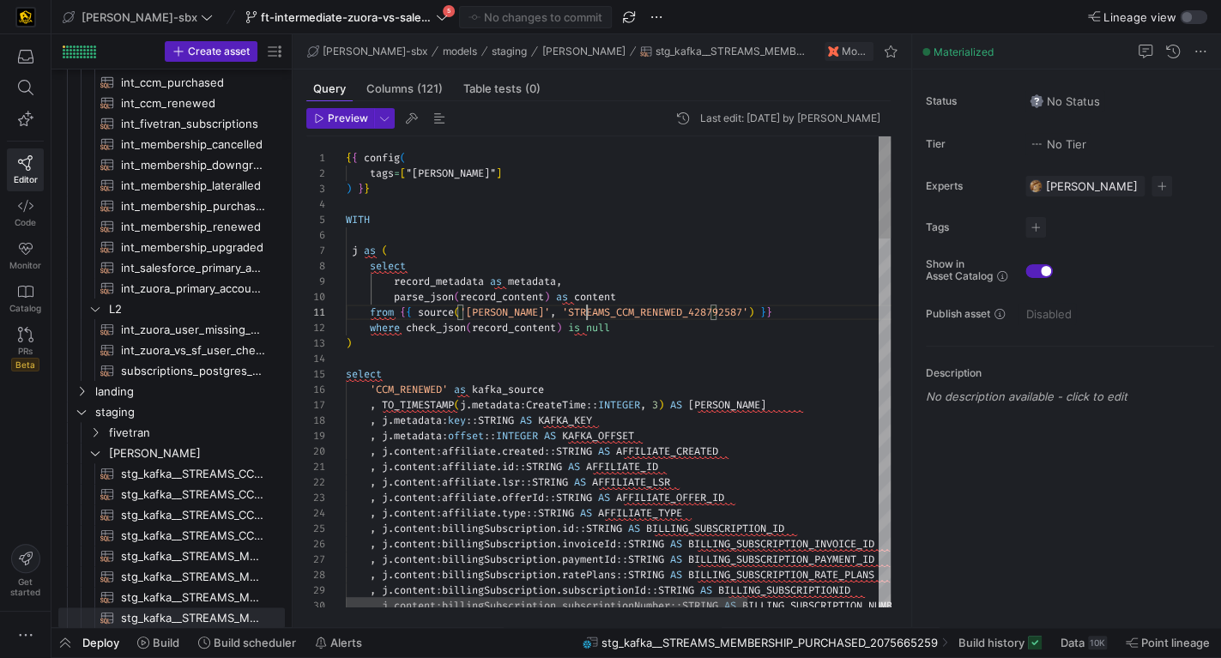
scroll to position [0, 359]
drag, startPoint x: 587, startPoint y: 311, endPoint x: 693, endPoint y: 328, distance: 107.6
